Goal: Find specific page/section: Find specific page/section

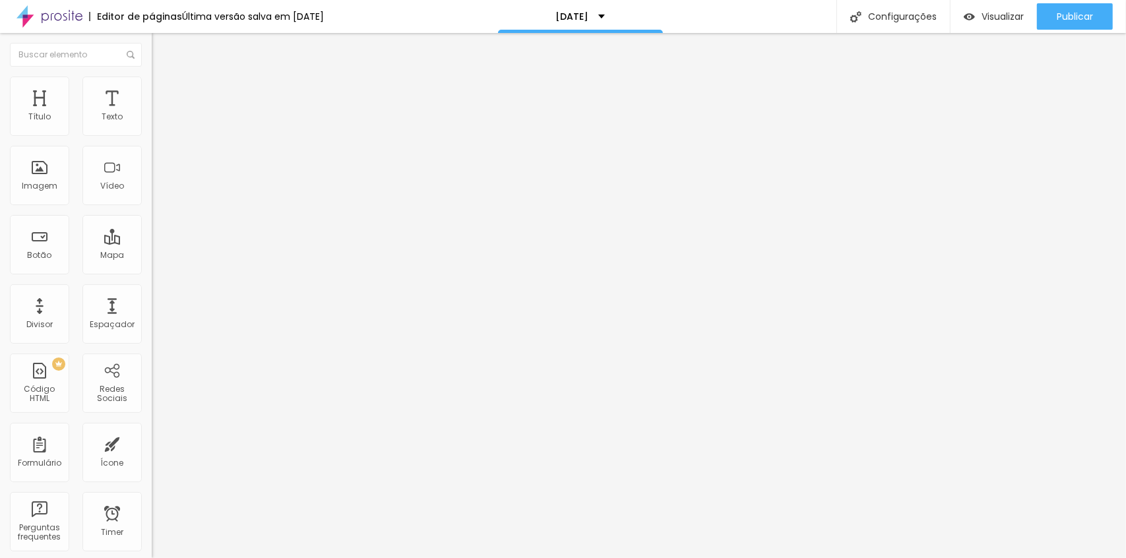
click at [152, 90] on li "Avançado" at bounding box center [228, 96] width 152 height 13
